Goal: Browse casually

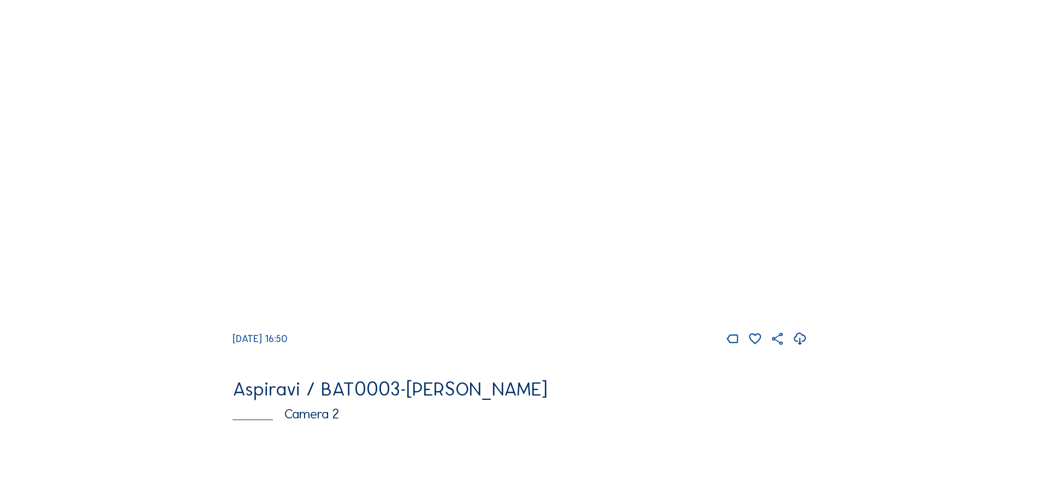
scroll to position [164, 0]
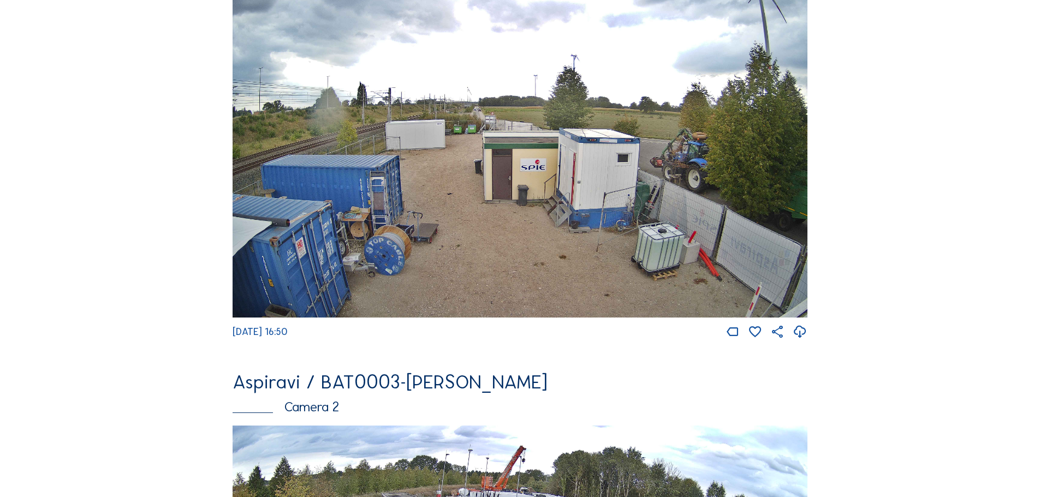
click at [370, 161] on img at bounding box center [520, 156] width 575 height 324
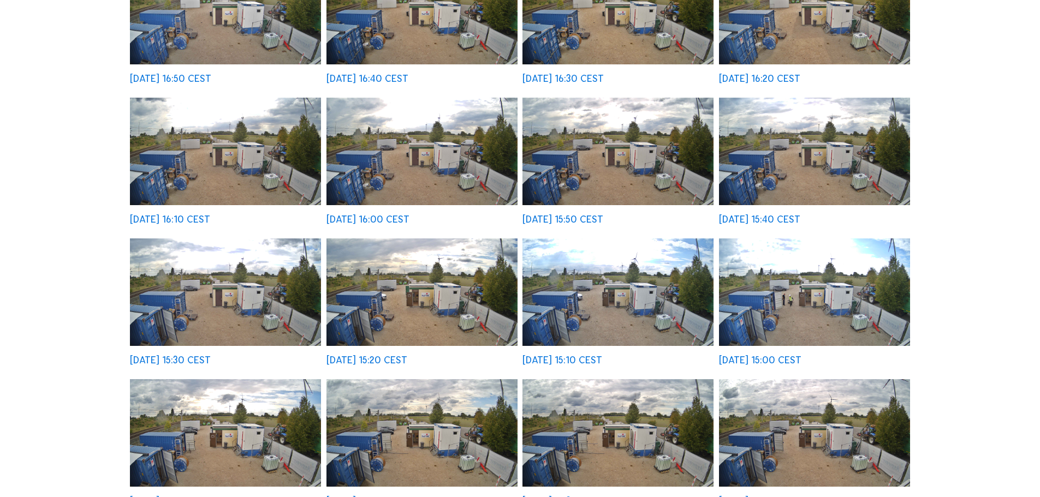
scroll to position [218, 0]
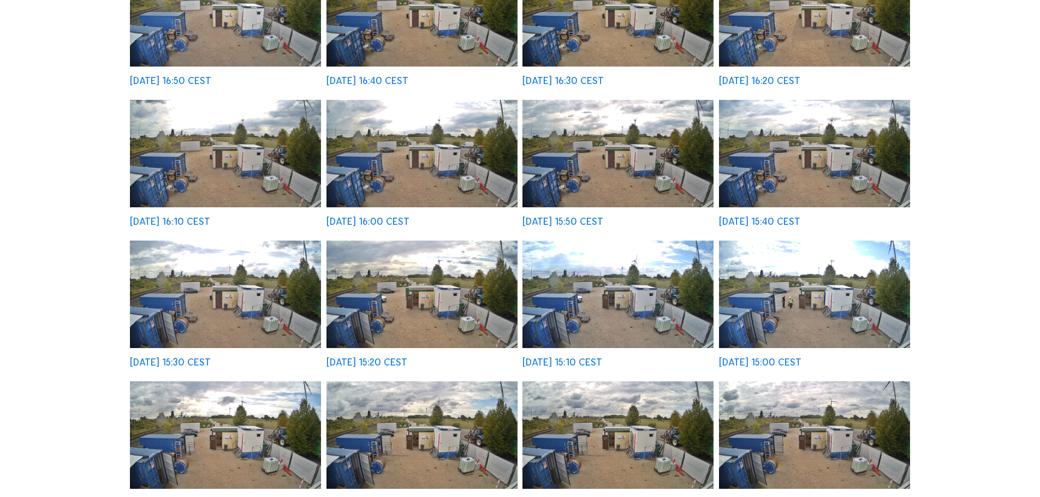
click at [371, 149] on img at bounding box center [421, 154] width 191 height 108
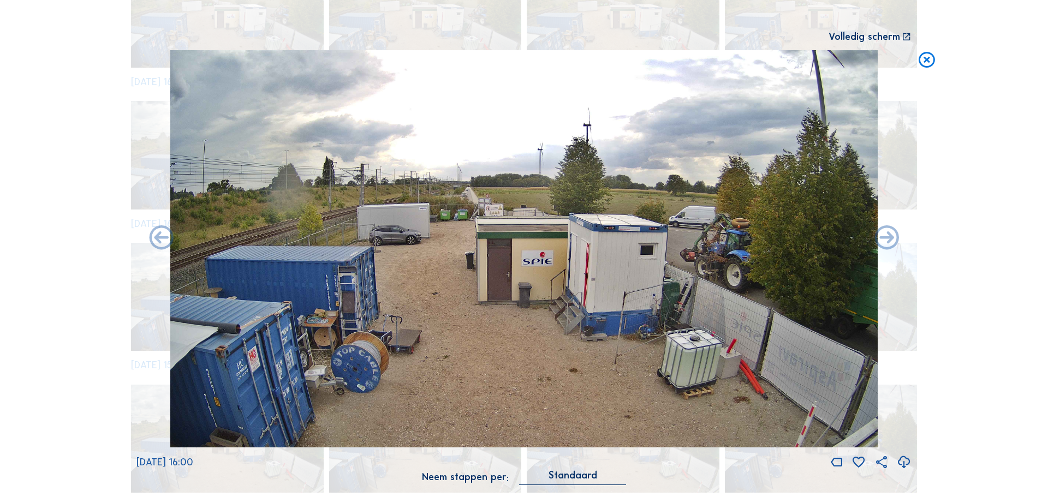
click at [930, 60] on icon at bounding box center [927, 60] width 20 height 20
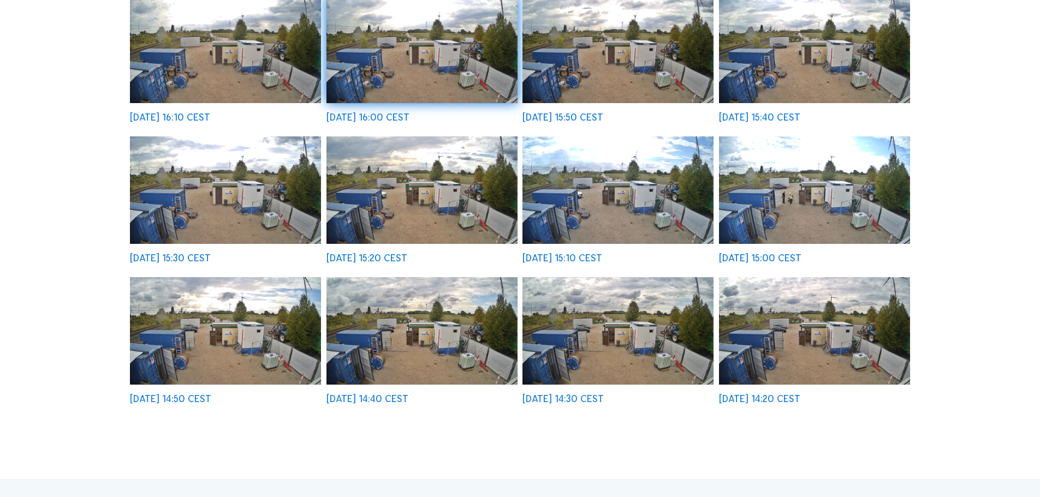
scroll to position [437, 0]
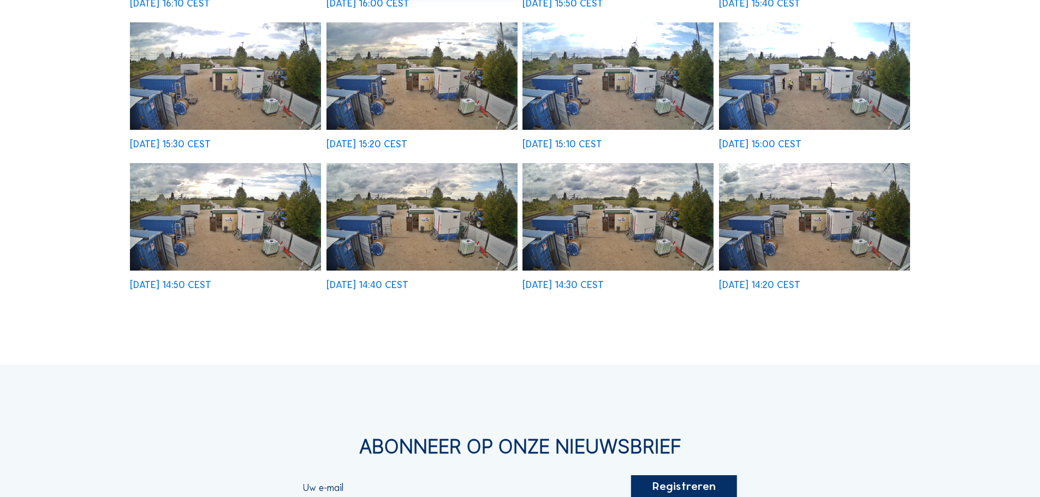
click at [783, 92] on img at bounding box center [814, 76] width 191 height 108
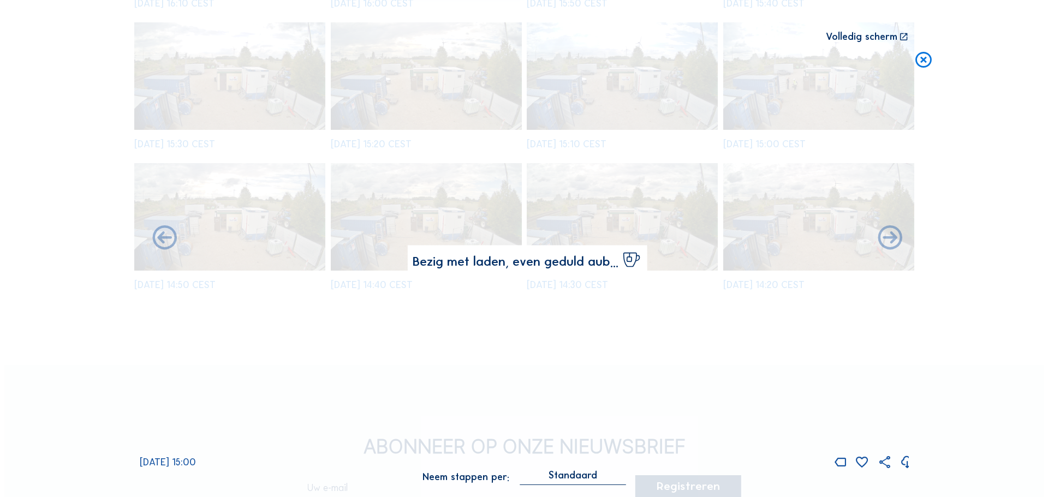
scroll to position [439, 0]
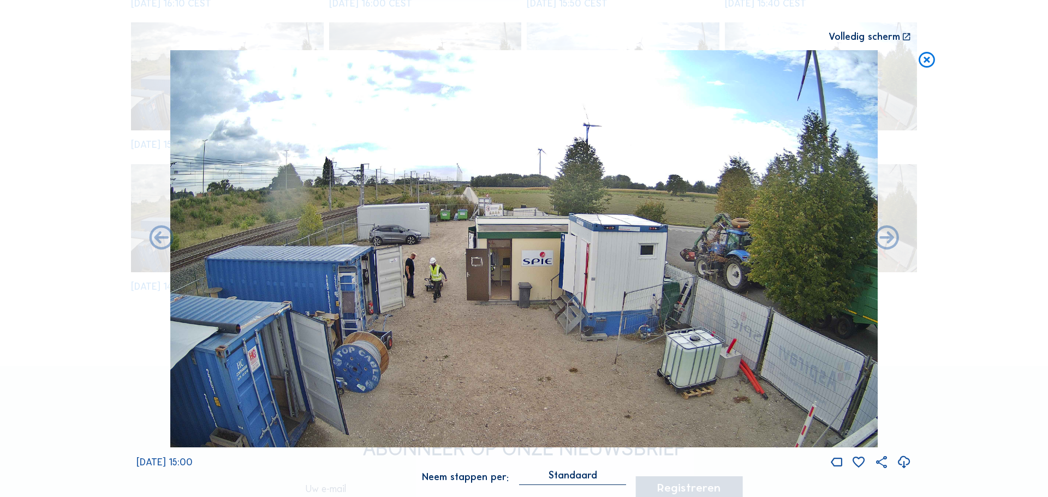
click at [924, 66] on icon at bounding box center [927, 60] width 20 height 20
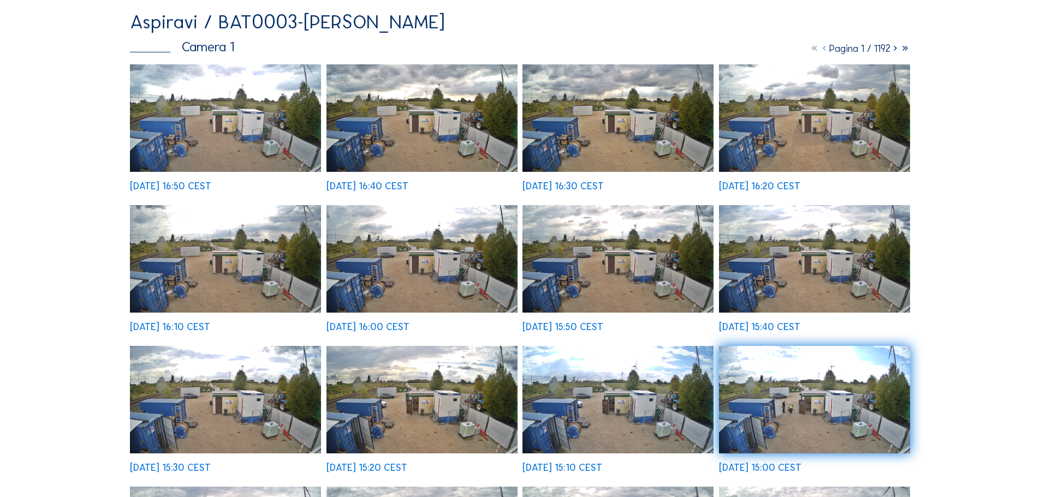
scroll to position [103, 0]
